Goal: Check status: Check status

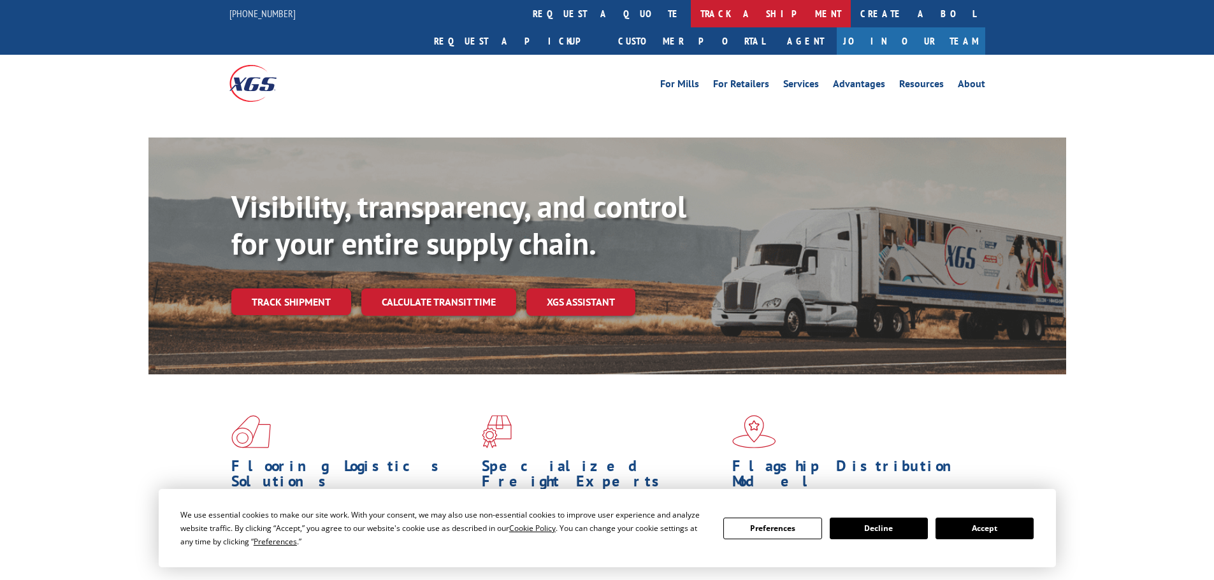
click at [691, 23] on link "track a shipment" at bounding box center [771, 13] width 160 height 27
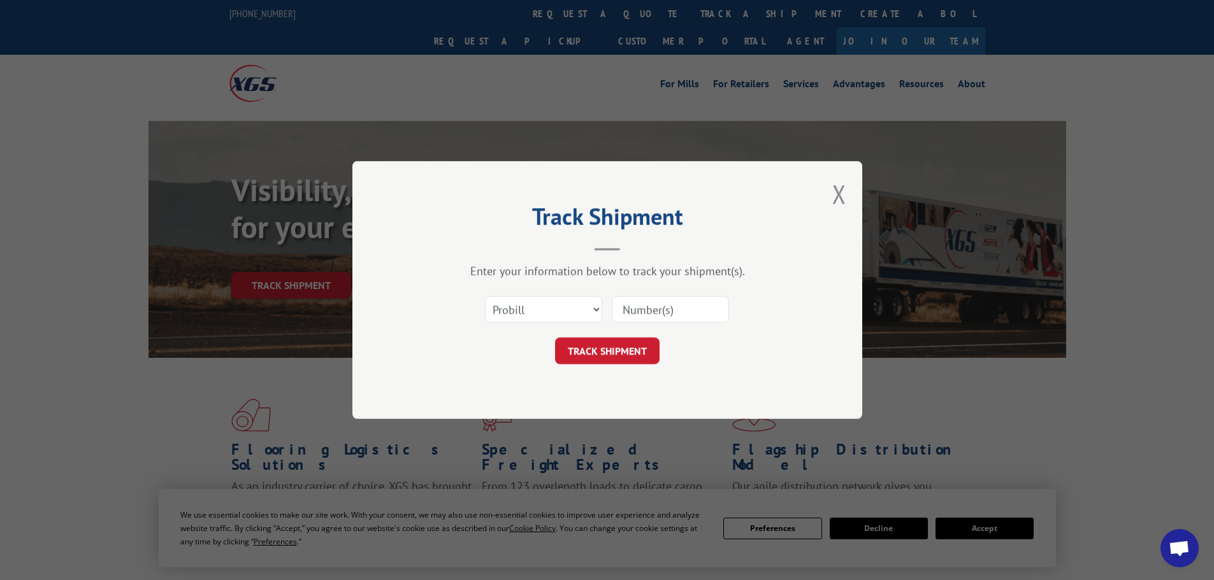
click at [515, 312] on select "Select category... Probill BOL PO" at bounding box center [543, 309] width 117 height 27
select select "bol"
click at [485, 296] on select "Select category... Probill BOL PO" at bounding box center [543, 309] width 117 height 27
click at [615, 311] on input at bounding box center [670, 309] width 117 height 27
paste input "5211832"
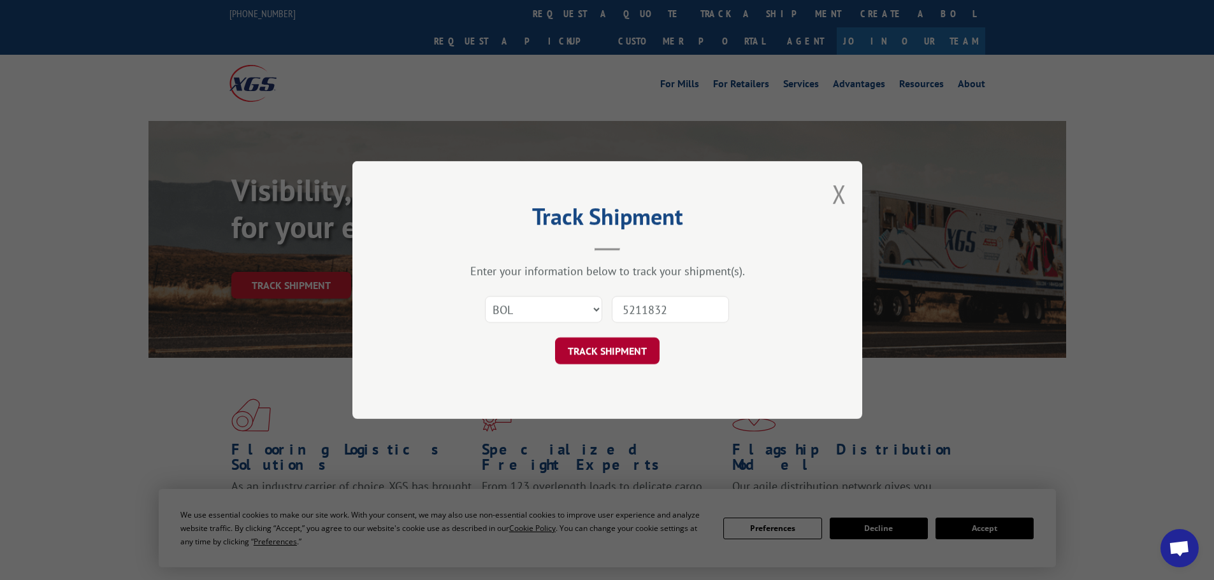
type input "5211832"
click at [619, 347] on button "TRACK SHIPMENT" at bounding box center [607, 351] width 104 height 27
